Goal: Information Seeking & Learning: Understand process/instructions

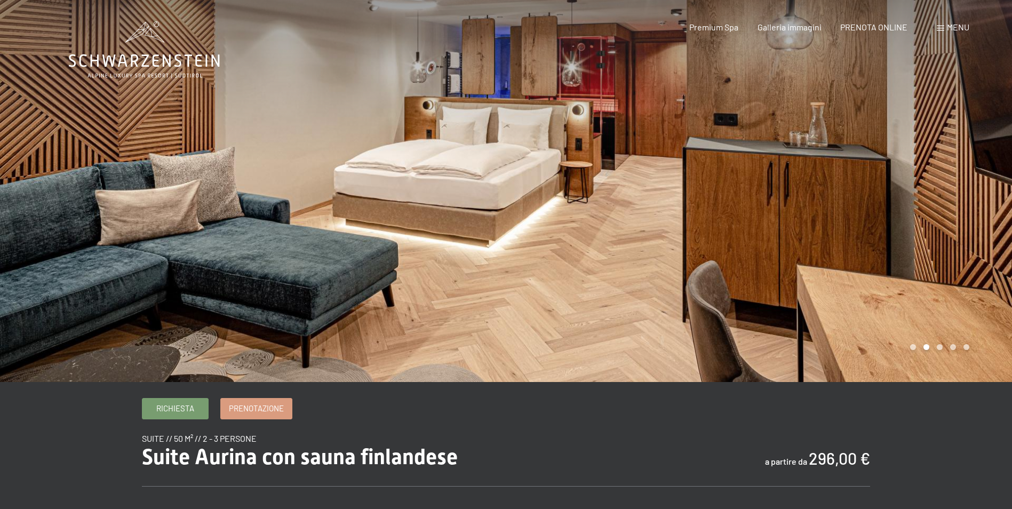
click at [944, 28] on div "Menu" at bounding box center [952, 27] width 33 height 12
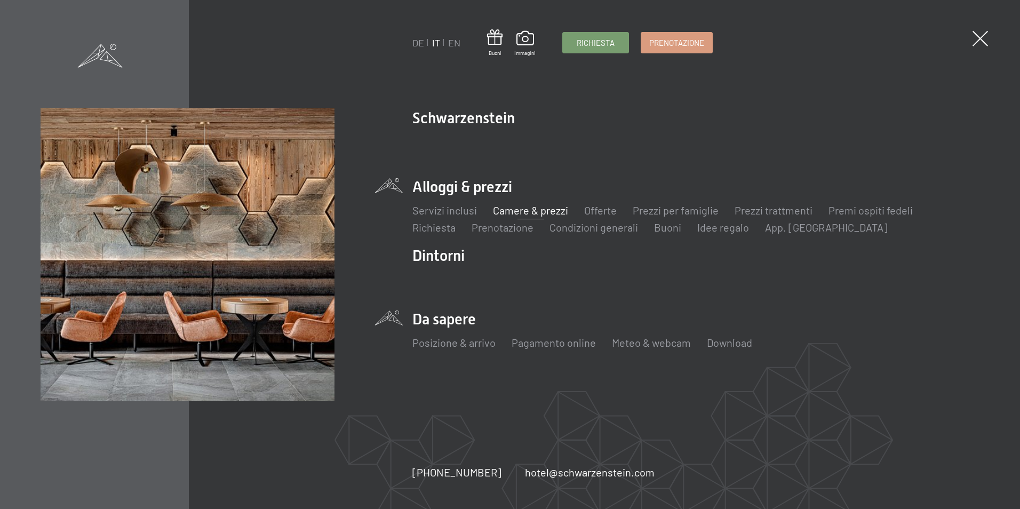
click at [440, 320] on li "Da sapere Posizione & arrivo Pagamento online Meteo & webcam Download" at bounding box center [695, 335] width 566 height 53
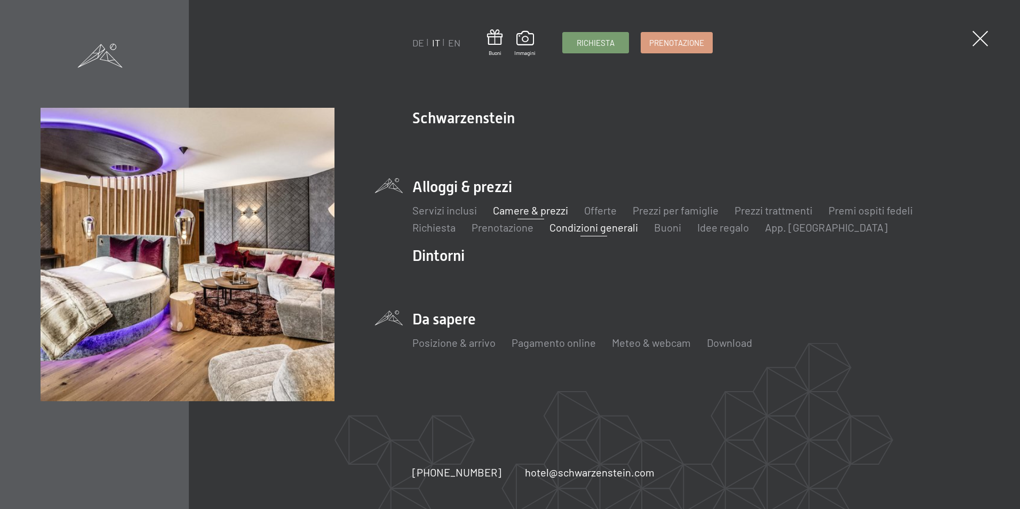
click at [573, 226] on link "Condizioni generali" at bounding box center [593, 227] width 89 height 13
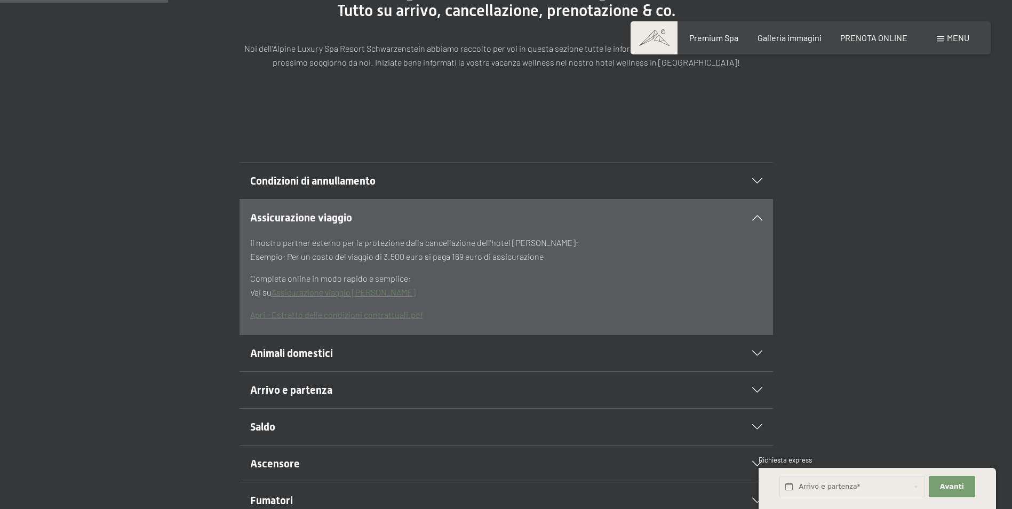
scroll to position [213, 0]
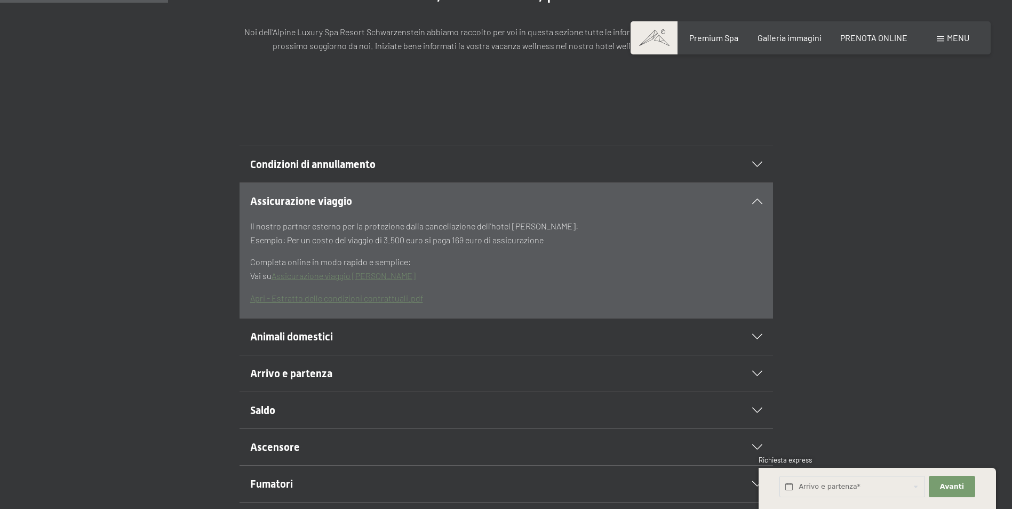
click at [285, 334] on span "Animali domestici" at bounding box center [291, 336] width 83 height 13
